Goal: Navigation & Orientation: Find specific page/section

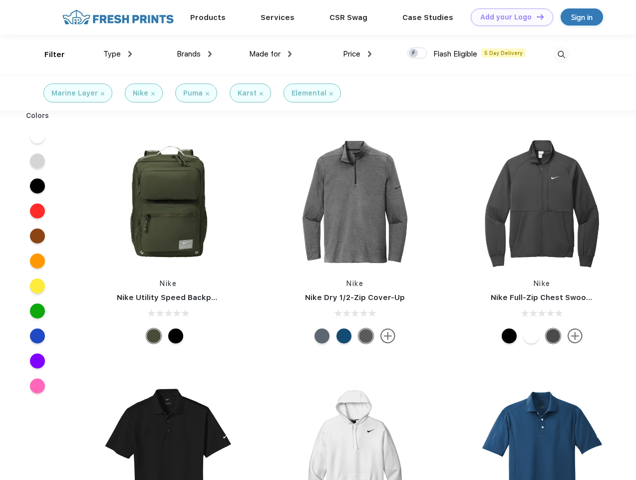
click at [509, 17] on link "Add your Logo Design Tool" at bounding box center [512, 16] width 82 height 17
click at [0, 0] on div "Design Tool" at bounding box center [0, 0] width 0 height 0
click at [536, 16] on link "Add your Logo Design Tool" at bounding box center [512, 16] width 82 height 17
click at [48, 54] on div "Filter" at bounding box center [54, 54] width 20 height 11
click at [118, 54] on span "Type" at bounding box center [111, 53] width 17 height 9
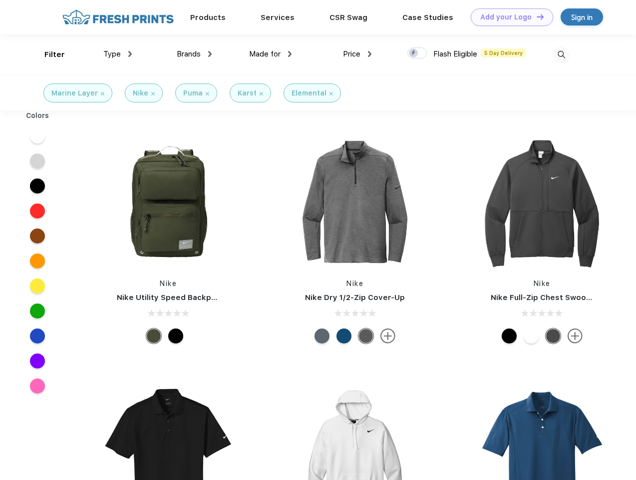
click at [194, 54] on span "Brands" at bounding box center [189, 53] width 24 height 9
click at [271, 54] on span "Made for" at bounding box center [264, 53] width 31 height 9
click at [358, 54] on span "Price" at bounding box center [351, 53] width 17 height 9
click at [418, 53] on div at bounding box center [417, 52] width 19 height 11
click at [414, 53] on input "checkbox" at bounding box center [411, 50] width 6 height 6
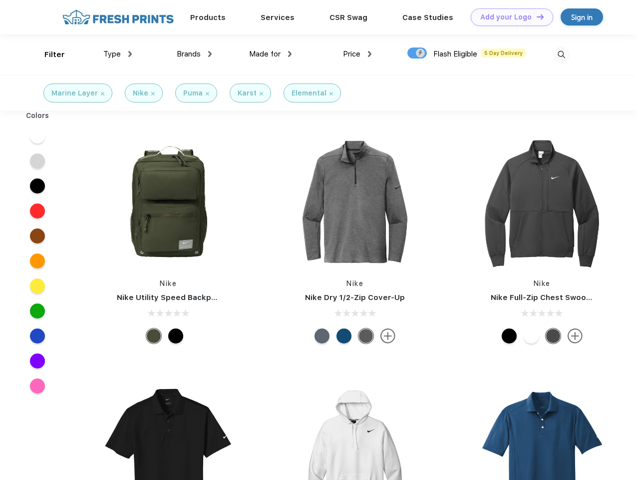
click at [562, 54] on img at bounding box center [562, 54] width 16 height 16
